Goal: Task Accomplishment & Management: Use online tool/utility

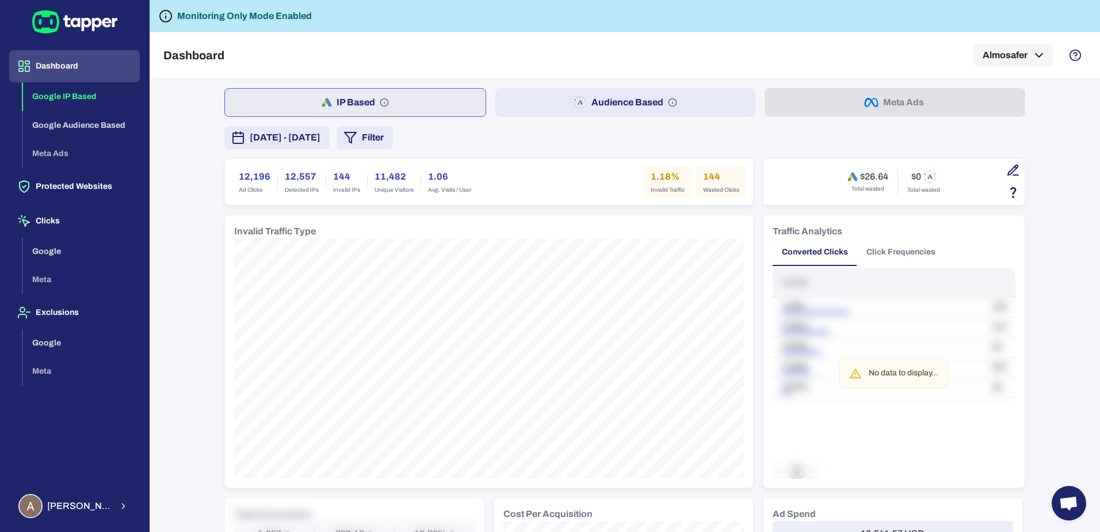
click at [74, 105] on button "Google IP Based" at bounding box center [81, 96] width 117 height 29
click at [93, 185] on button "Protected Websites" at bounding box center [74, 186] width 131 height 32
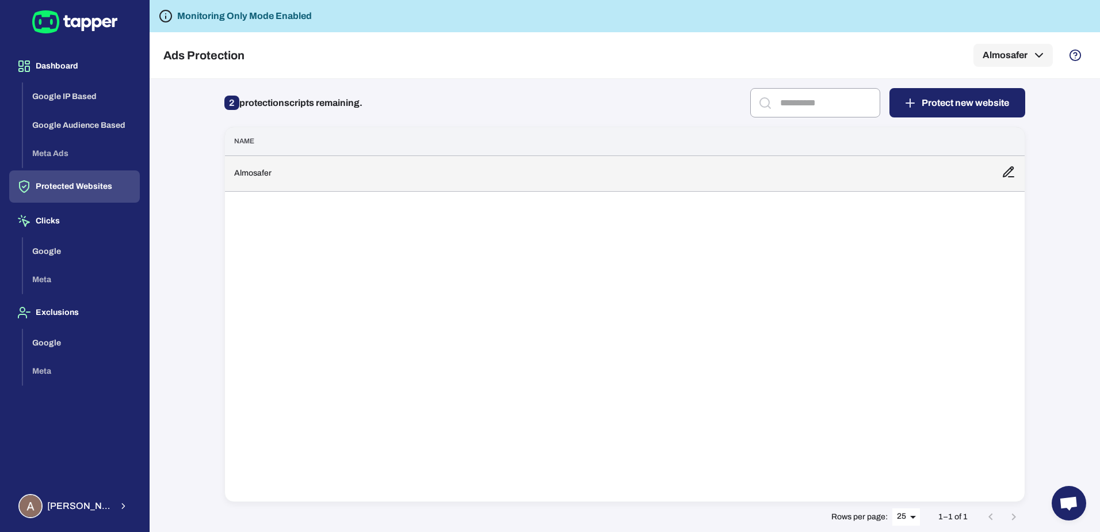
click at [848, 177] on td "Almosafer" at bounding box center [609, 173] width 768 height 36
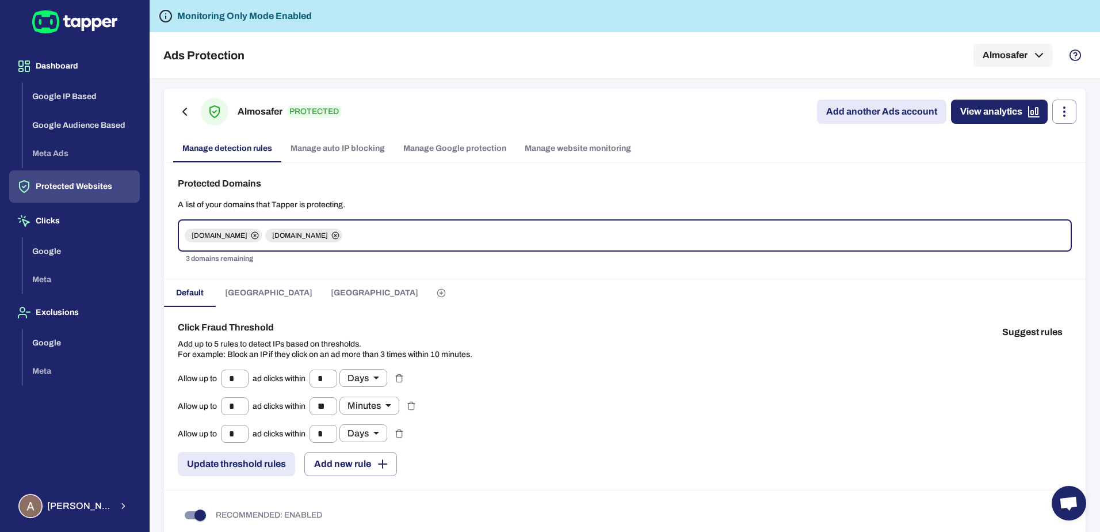
click at [857, 121] on link "Add another Ads account" at bounding box center [881, 112] width 129 height 24
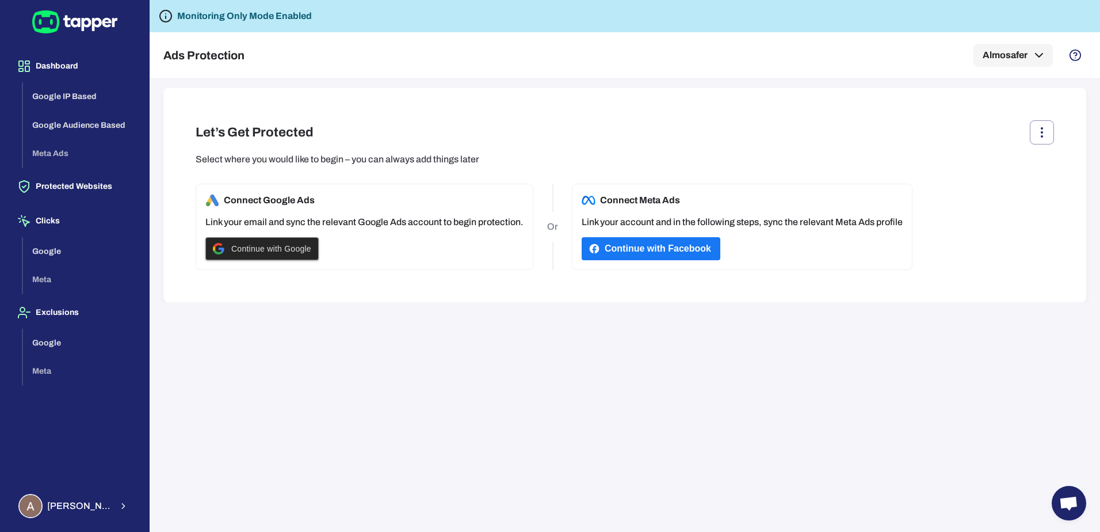
click at [239, 247] on span "Continue with Google" at bounding box center [271, 248] width 80 height 9
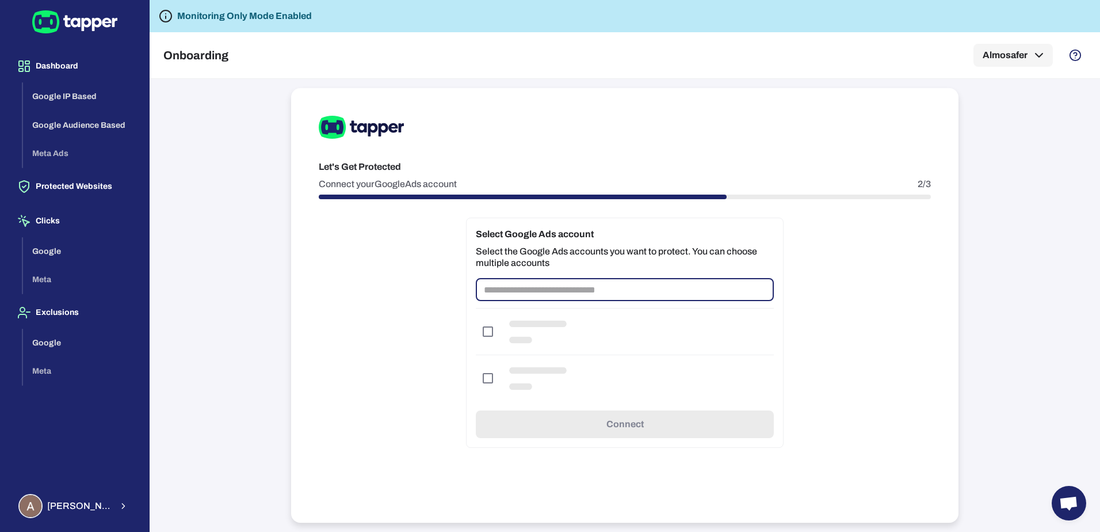
click at [601, 288] on input "text" at bounding box center [625, 289] width 298 height 23
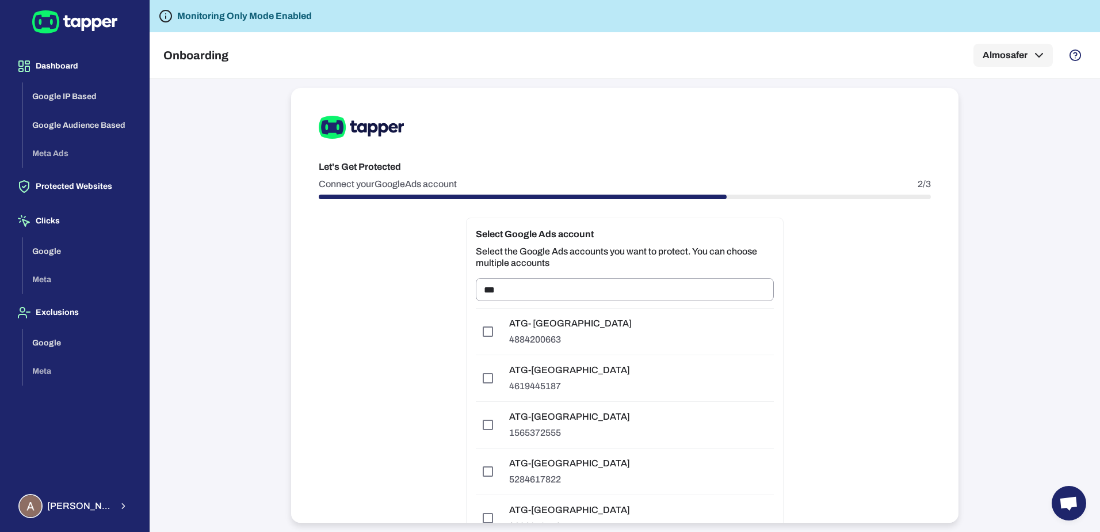
click at [399, 279] on div "Let's Get Protected Connect your Google Ads account 2/3 Select Google Ads accou…" at bounding box center [625, 305] width 668 height 434
click at [549, 287] on input "***" at bounding box center [625, 289] width 298 height 23
click at [595, 284] on input "***" at bounding box center [625, 289] width 298 height 23
type input "***"
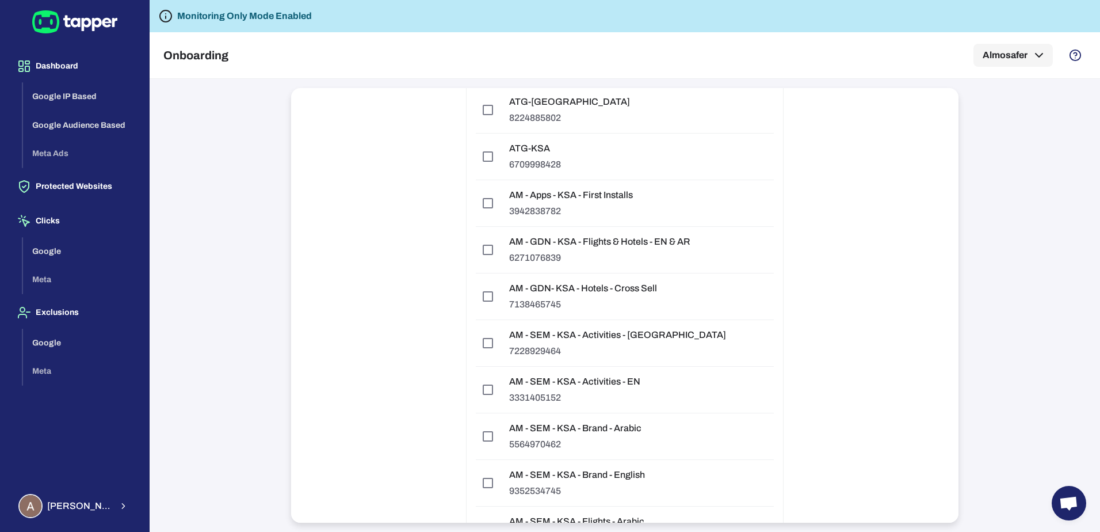
scroll to position [3168, 0]
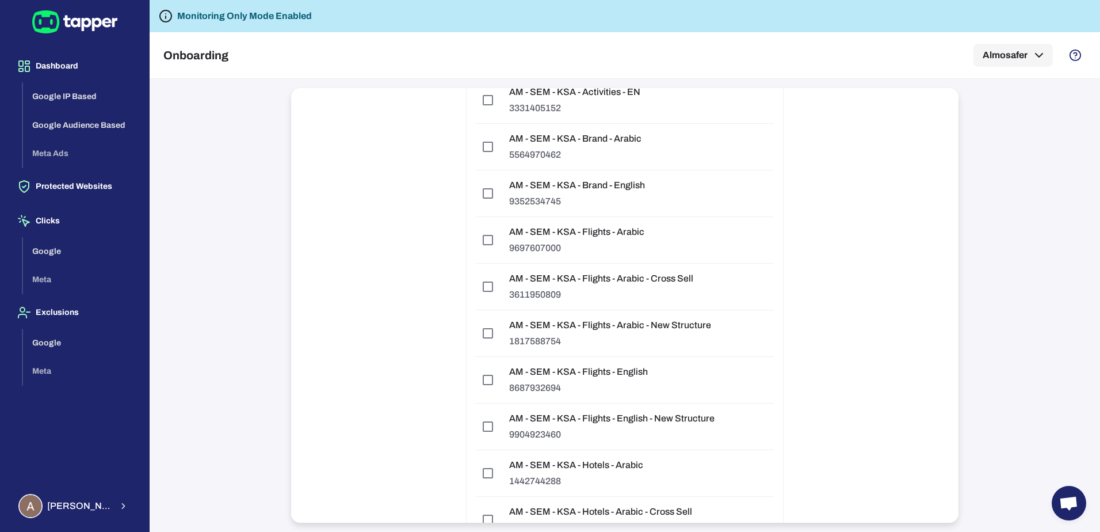
click at [580, 332] on div "AM - SEM - KSA - Flights - Arabic - New Structure 1817588754" at bounding box center [610, 333] width 220 height 46
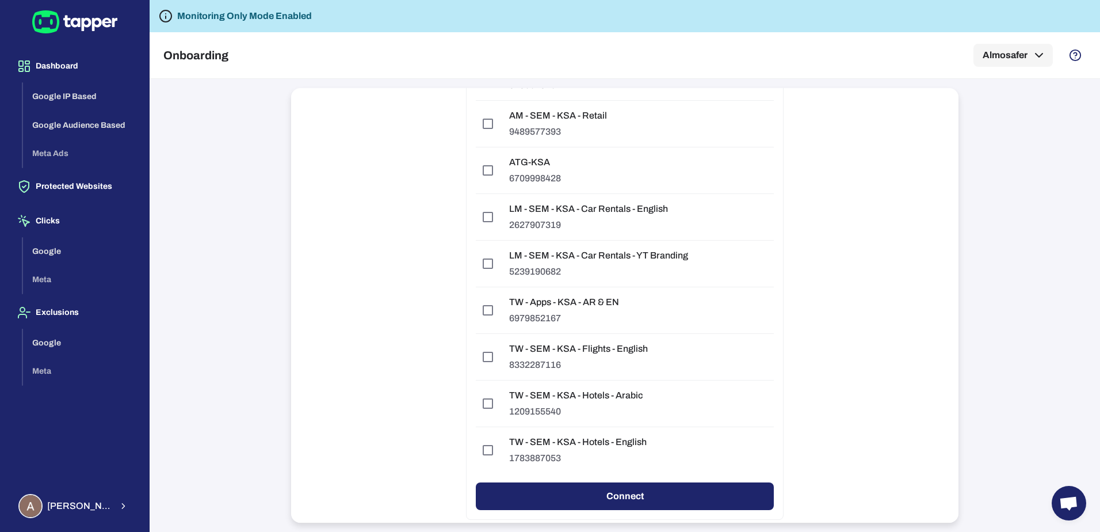
scroll to position [4334, 0]
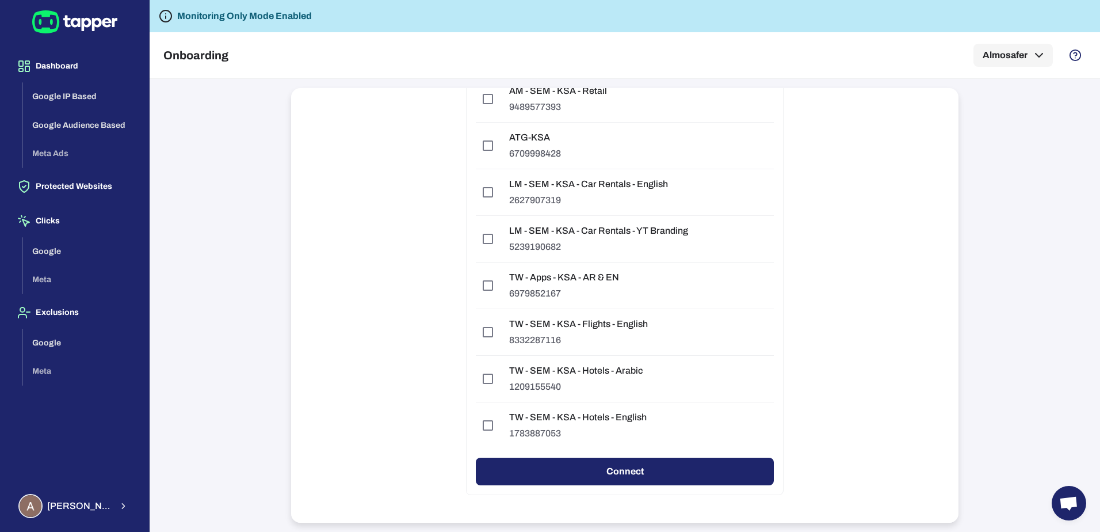
click at [693, 459] on button "Connect" at bounding box center [625, 471] width 298 height 28
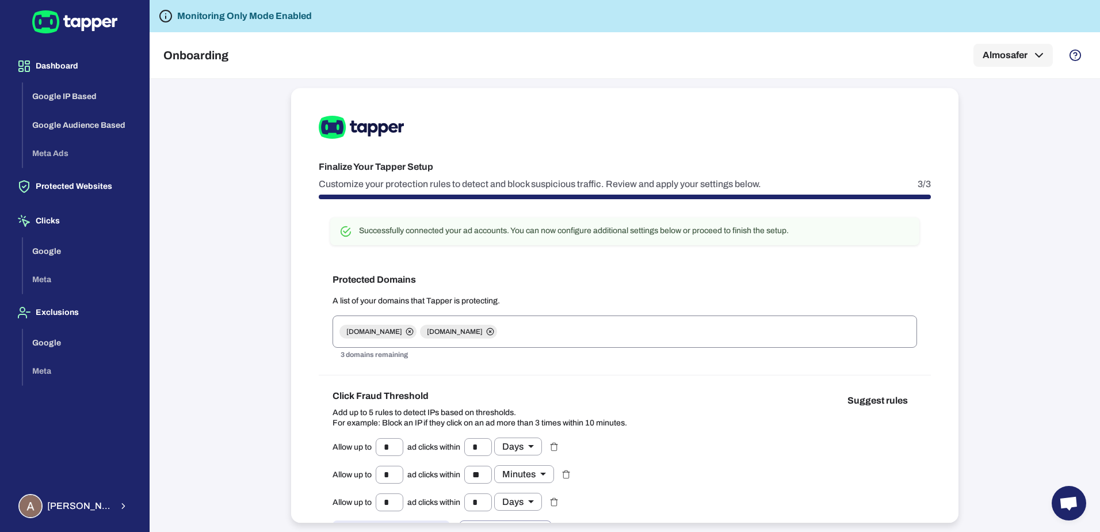
click at [516, 334] on input "text" at bounding box center [705, 332] width 413 height 22
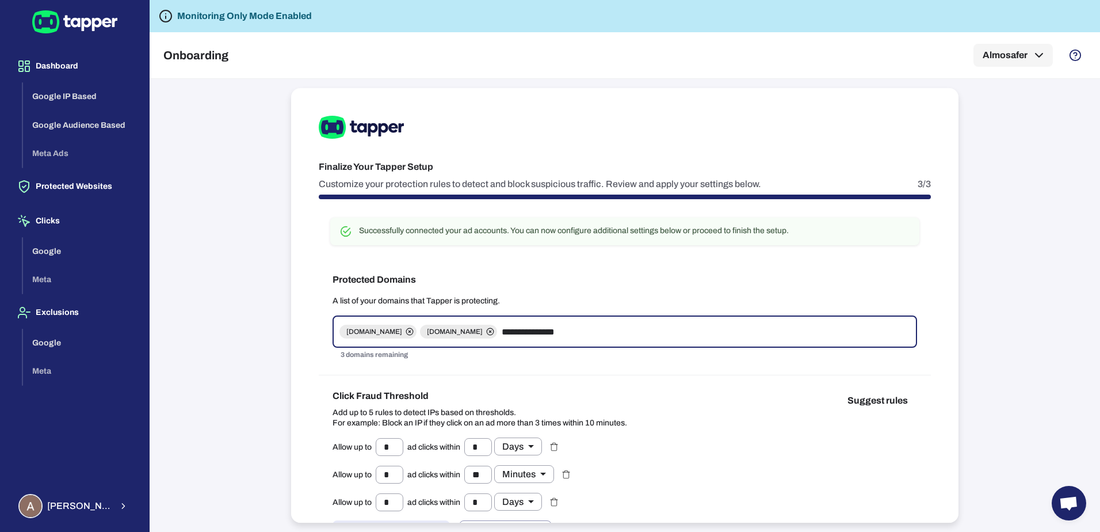
type input "**********"
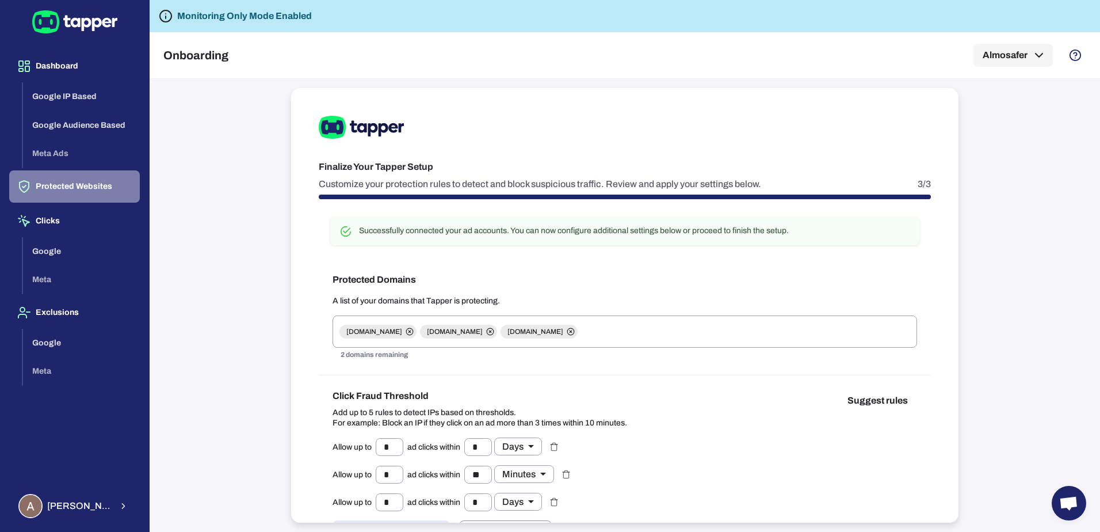
click at [74, 188] on button "Protected Websites" at bounding box center [74, 186] width 131 height 32
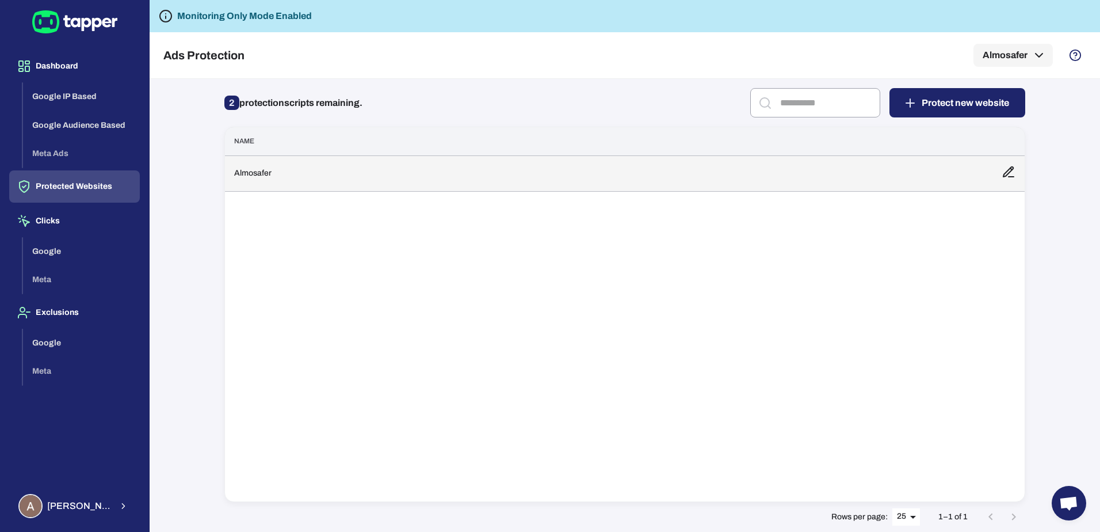
click at [425, 181] on td "Almosafer" at bounding box center [609, 173] width 768 height 36
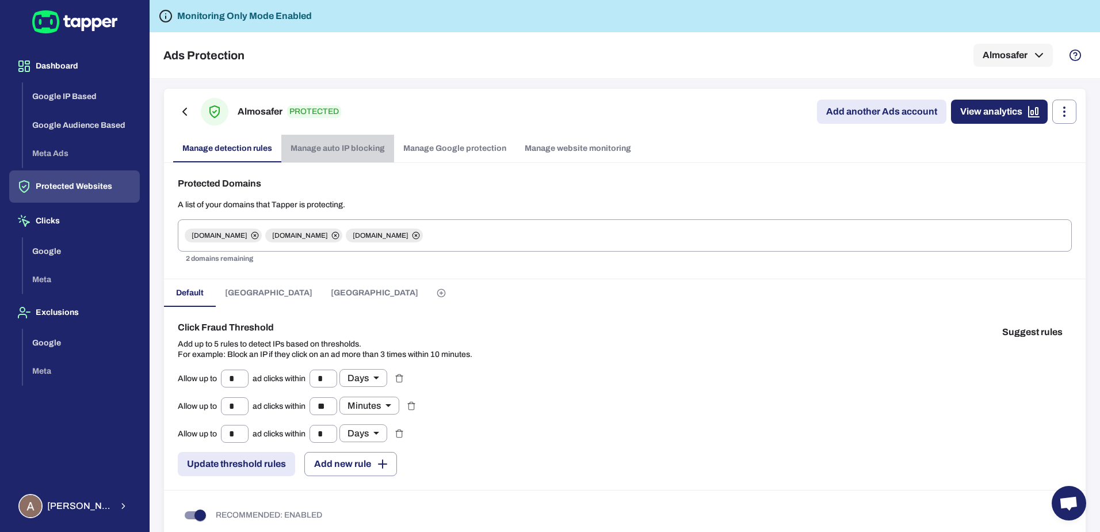
click at [342, 157] on link "Manage auto IP blocking" at bounding box center [337, 149] width 113 height 28
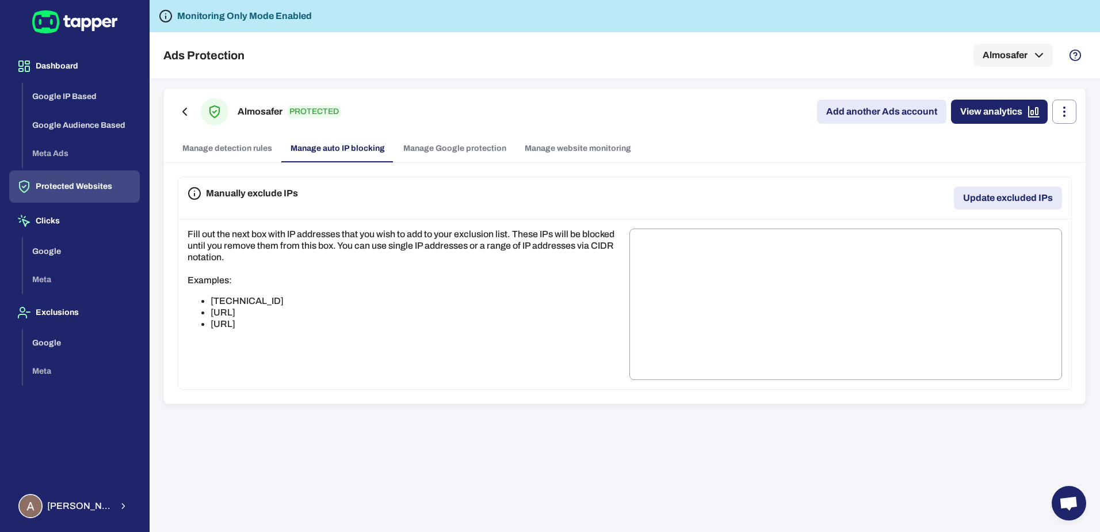
click at [454, 144] on link "Manage Google protection" at bounding box center [454, 149] width 121 height 28
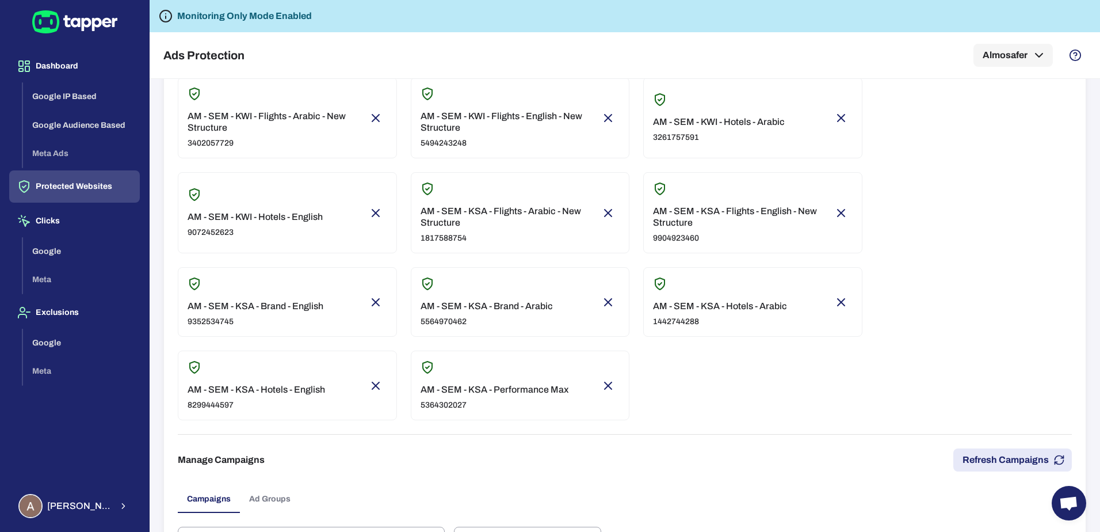
scroll to position [230, 0]
